Goal: Task Accomplishment & Management: Manage account settings

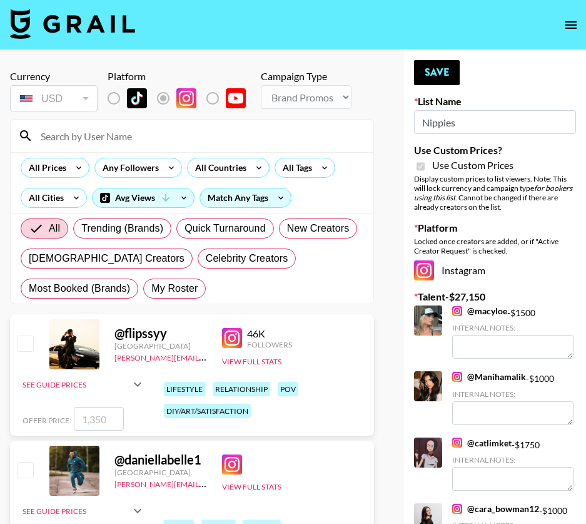
select select "Brand"
click at [83, 144] on input at bounding box center [199, 136] width 333 height 20
type input "themoml"
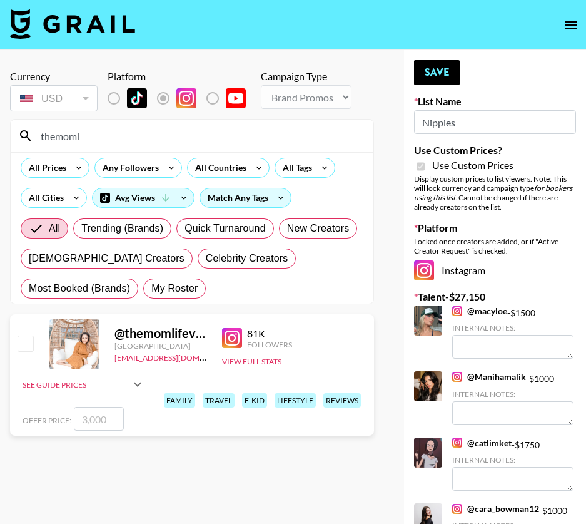
click at [23, 340] on input "checkbox" at bounding box center [25, 342] width 15 height 15
checkbox input "true"
type input "3000"
click at [434, 75] on button "Save" at bounding box center [437, 72] width 46 height 25
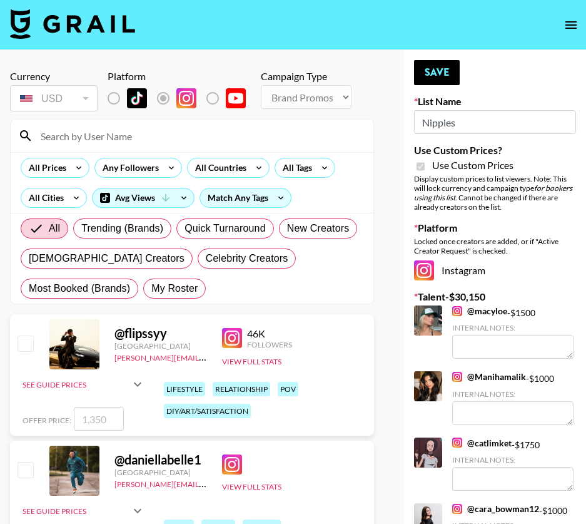
click at [82, 143] on input at bounding box center [199, 136] width 333 height 20
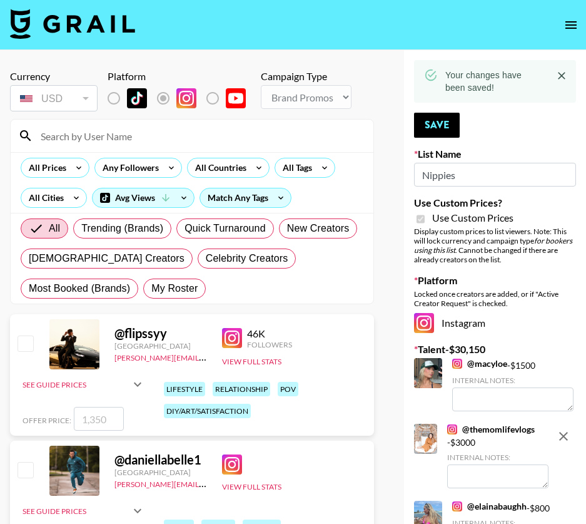
type input "theread"
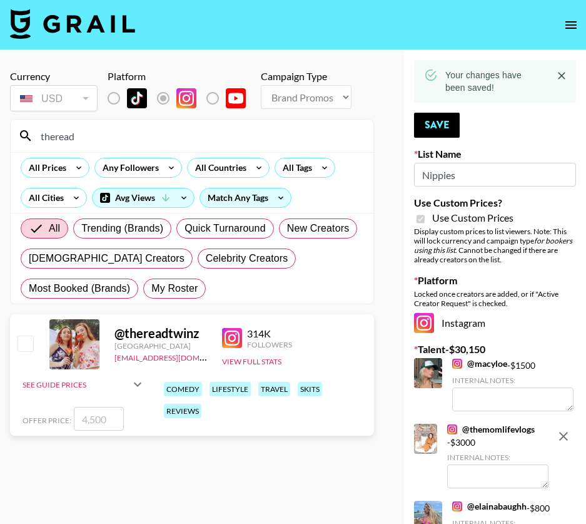
click at [25, 347] on input "checkbox" at bounding box center [25, 342] width 15 height 15
checkbox input "true"
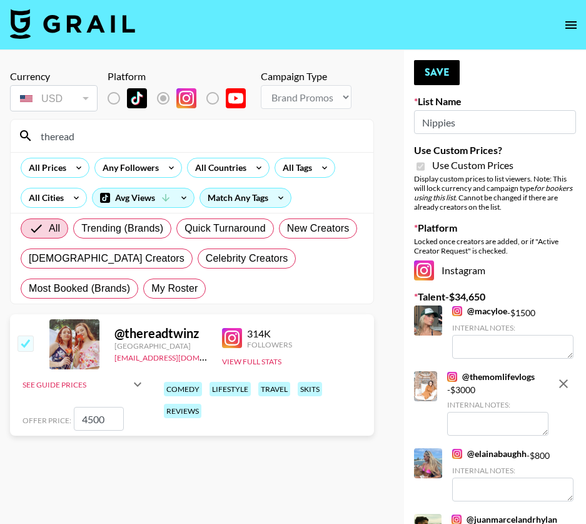
drag, startPoint x: 87, startPoint y: 419, endPoint x: 72, endPoint y: 414, distance: 15.6
click at [72, 413] on div "Offer Price: 4500" at bounding box center [84, 419] width 123 height 24
type input "5000"
click at [435, 74] on button "Save" at bounding box center [437, 72] width 46 height 25
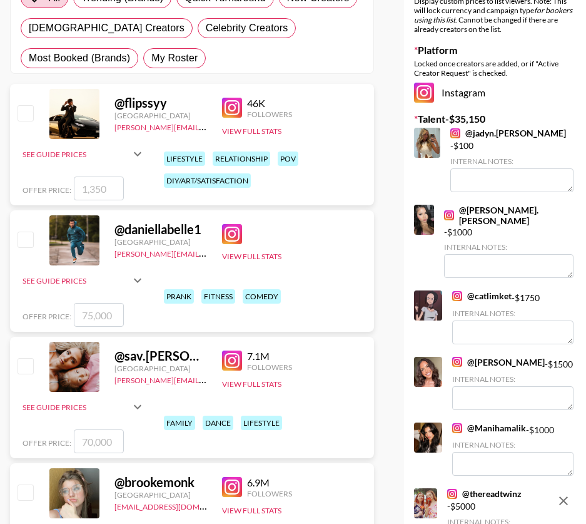
scroll to position [232, 0]
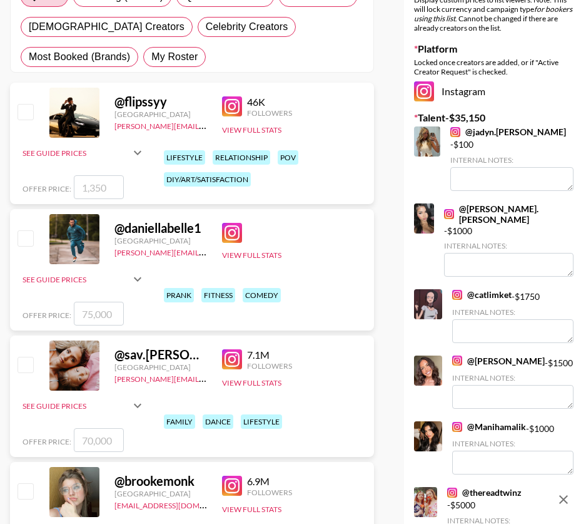
click at [471, 421] on link "@ Manihamalik" at bounding box center [489, 426] width 74 height 11
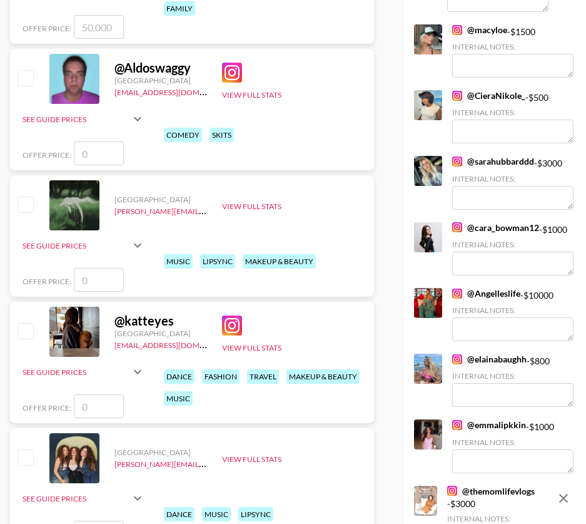
scroll to position [779, 0]
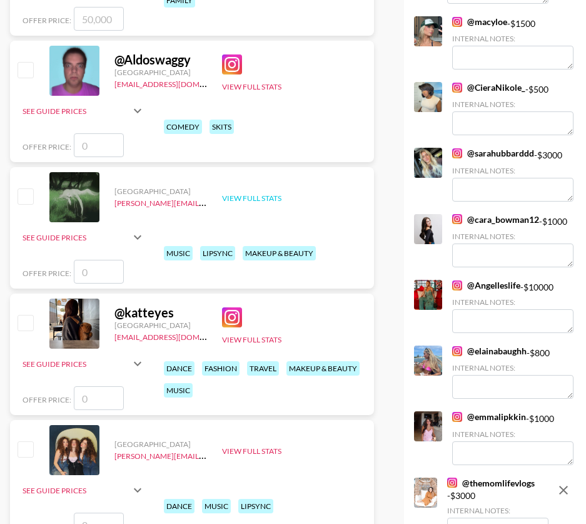
click at [248, 200] on button "View Full Stats" at bounding box center [251, 197] width 59 height 9
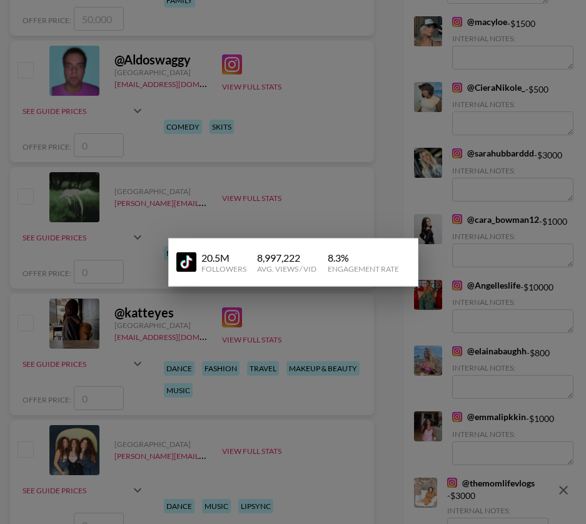
click at [256, 159] on div at bounding box center [293, 262] width 586 height 524
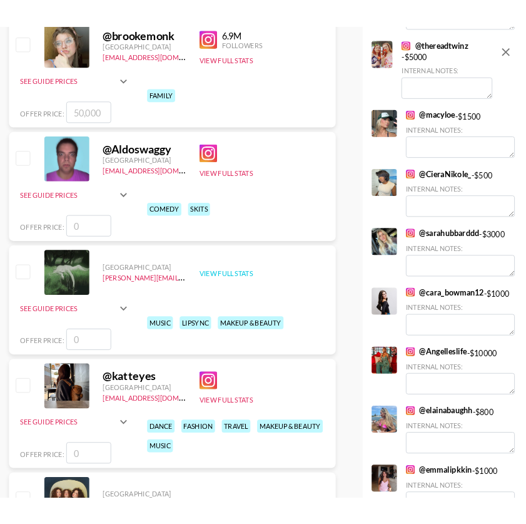
scroll to position [0, 0]
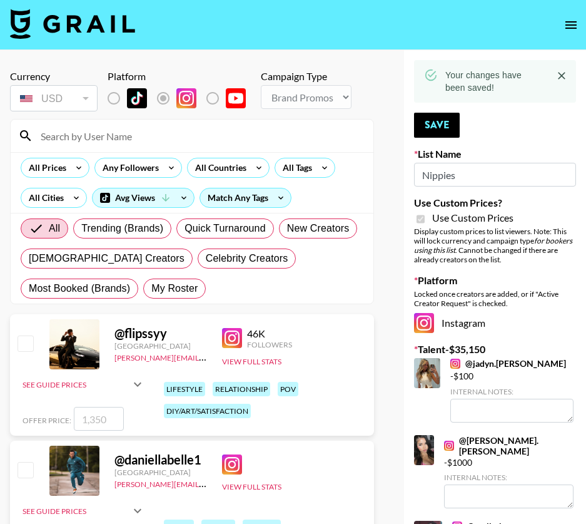
click at [71, 22] on img at bounding box center [72, 24] width 125 height 30
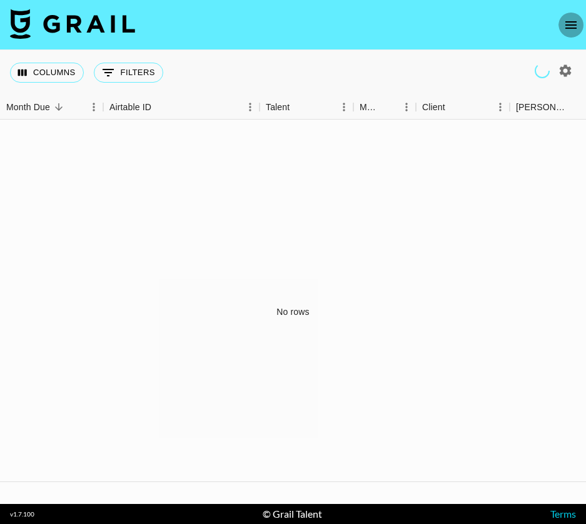
click at [576, 21] on icon "open drawer" at bounding box center [571, 25] width 11 height 8
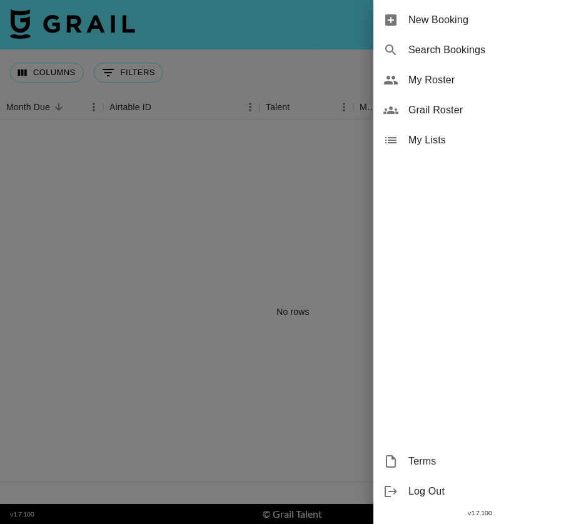
click at [439, 114] on span "Grail Roster" at bounding box center [493, 110] width 168 height 15
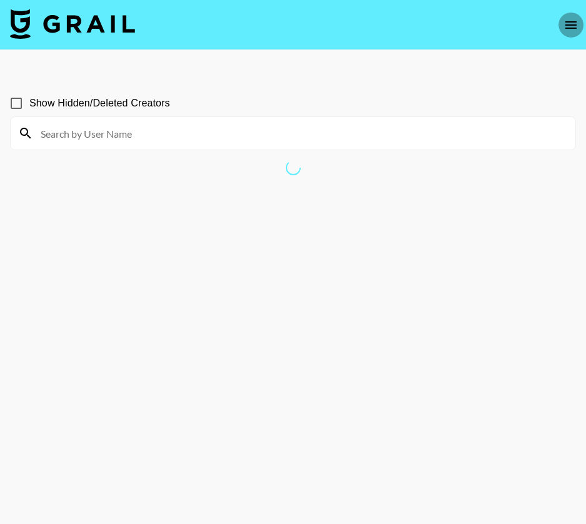
click at [569, 23] on icon "open drawer" at bounding box center [571, 25] width 15 height 15
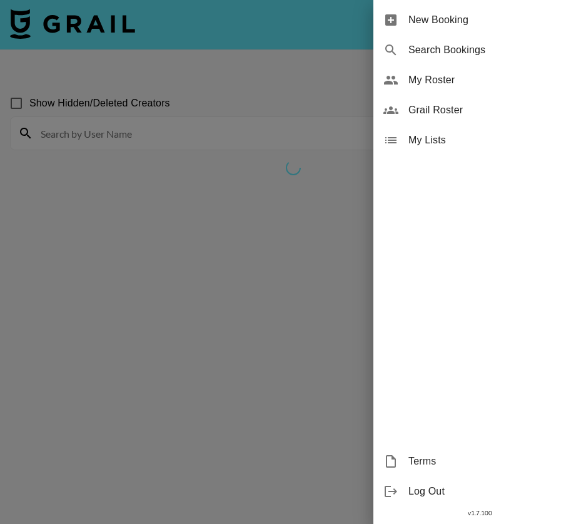
click at [436, 82] on span "My Roster" at bounding box center [493, 80] width 168 height 15
drag, startPoint x: 289, startPoint y: 131, endPoint x: 287, endPoint y: 143, distance: 12.1
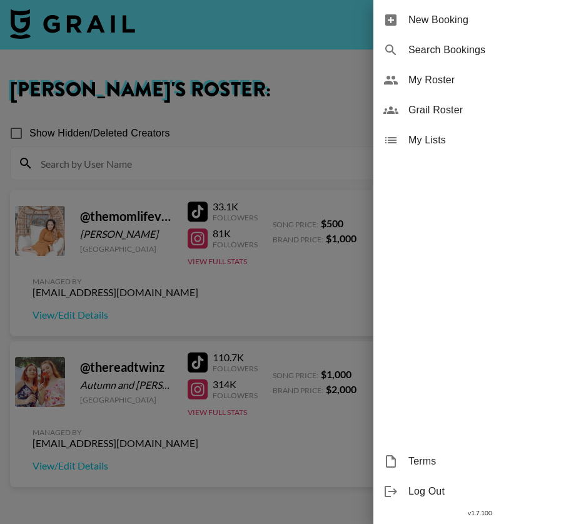
click at [287, 444] on div at bounding box center [293, 262] width 586 height 524
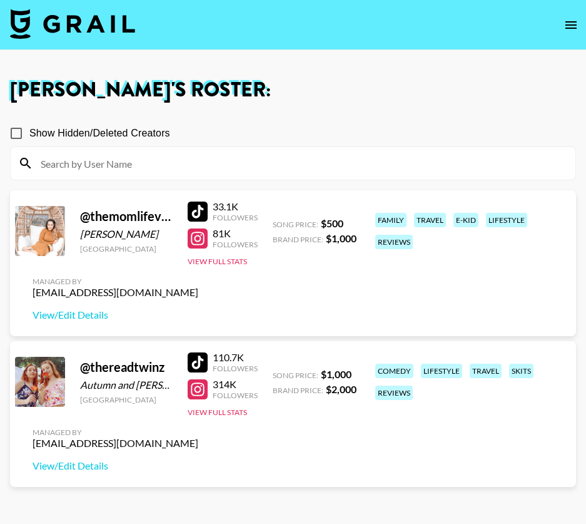
click at [332, 263] on div "@ themomlifevlogs [PERSON_NAME] [GEOGRAPHIC_DATA] 33.1K Followers 81K Followers…" at bounding box center [293, 263] width 566 height 146
click at [571, 18] on icon "open drawer" at bounding box center [571, 25] width 15 height 15
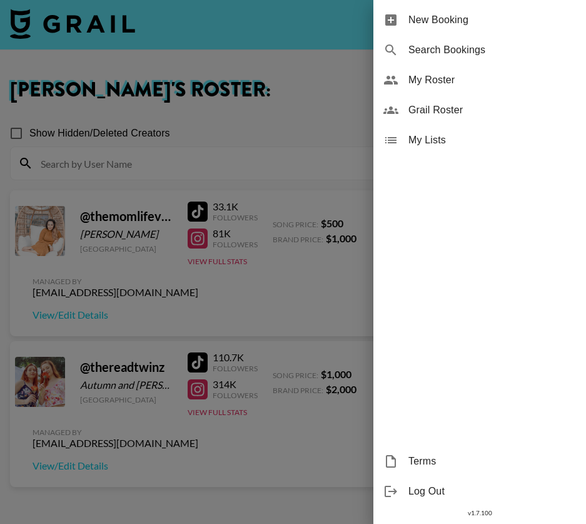
click at [438, 135] on span "My Lists" at bounding box center [493, 140] width 168 height 15
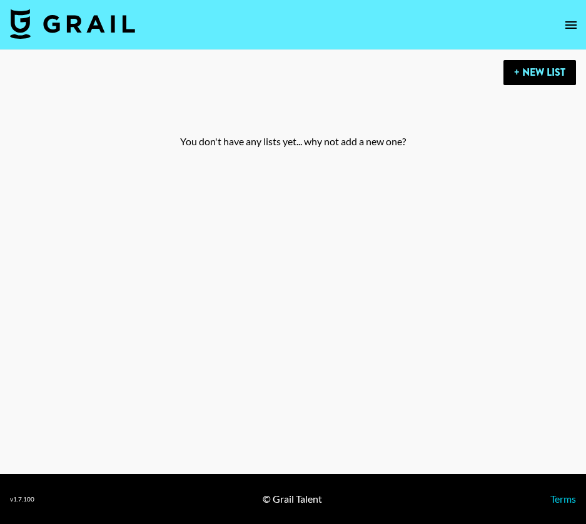
click at [571, 22] on icon "open drawer" at bounding box center [571, 25] width 15 height 15
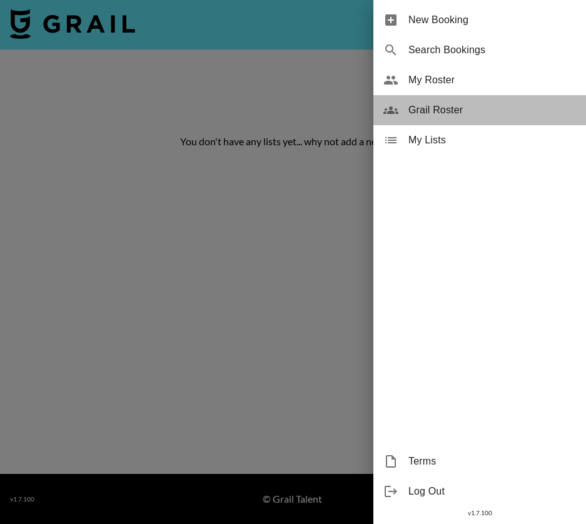
click at [439, 106] on span "Grail Roster" at bounding box center [493, 110] width 168 height 15
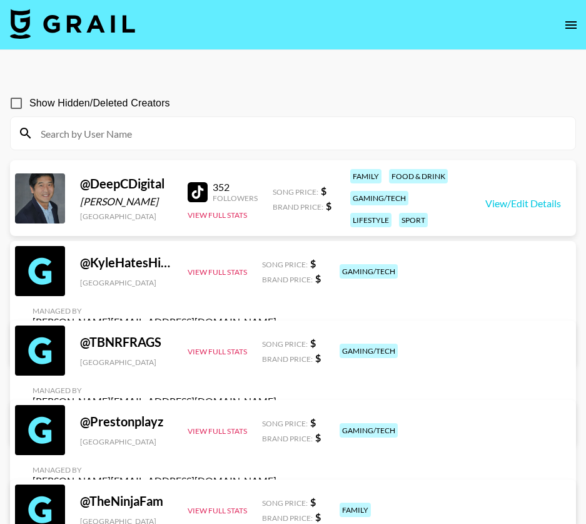
click at [567, 21] on icon "open drawer" at bounding box center [571, 25] width 11 height 8
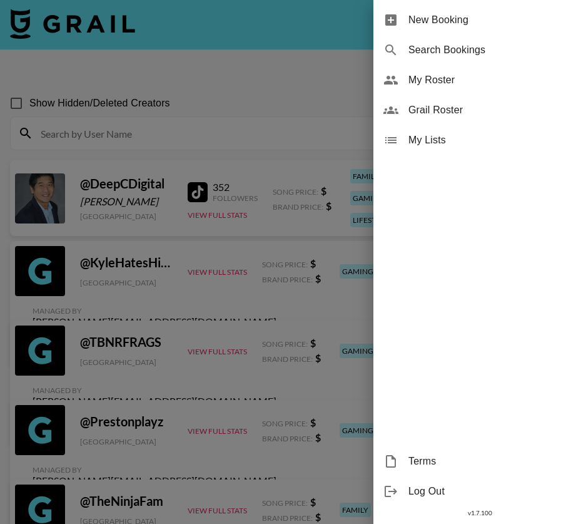
click at [440, 106] on span "Grail Roster" at bounding box center [493, 110] width 168 height 15
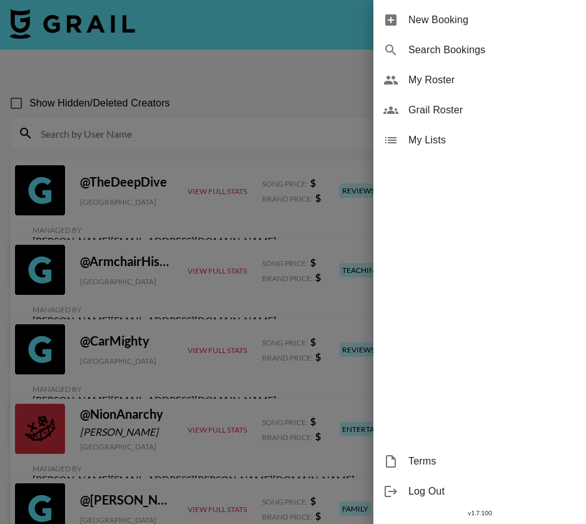
click at [321, 207] on div at bounding box center [293, 262] width 586 height 524
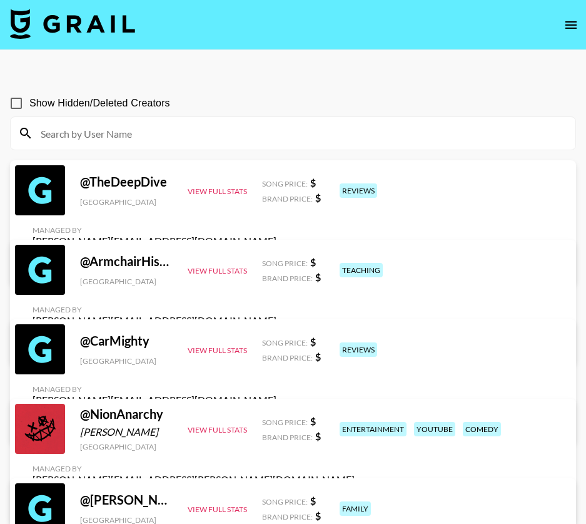
click at [139, 190] on div "@ TheDeepDive" at bounding box center [126, 182] width 93 height 16
drag, startPoint x: 167, startPoint y: 190, endPoint x: 92, endPoint y: 194, distance: 75.2
click at [92, 190] on div "@ TheDeepDive" at bounding box center [126, 182] width 93 height 16
copy div "TheDeepDive"
click at [243, 196] on button "View Full Stats" at bounding box center [217, 190] width 59 height 9
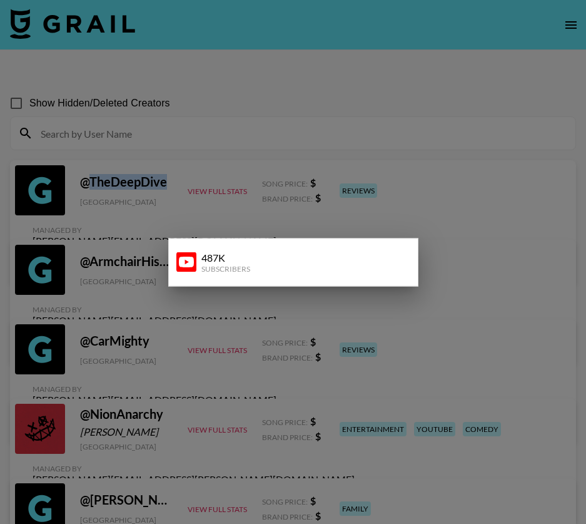
click at [219, 71] on div at bounding box center [293, 262] width 586 height 524
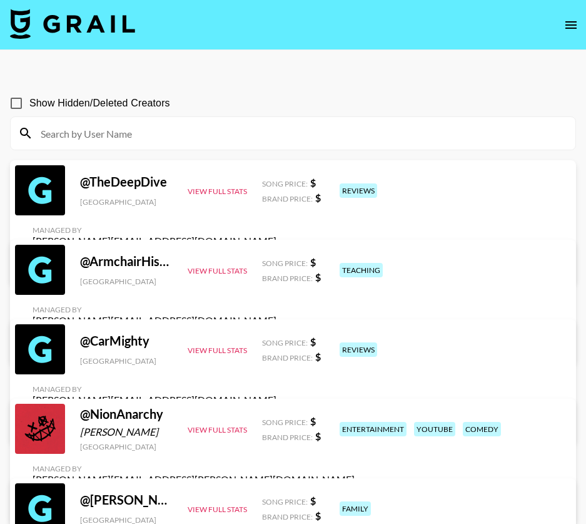
click at [66, 108] on span "Show Hidden/Deleted Creators" at bounding box center [99, 103] width 141 height 15
click at [29, 108] on input "Show Hidden/Deleted Creators" at bounding box center [16, 103] width 26 height 26
checkbox input "true"
